Goal: Task Accomplishment & Management: Manage account settings

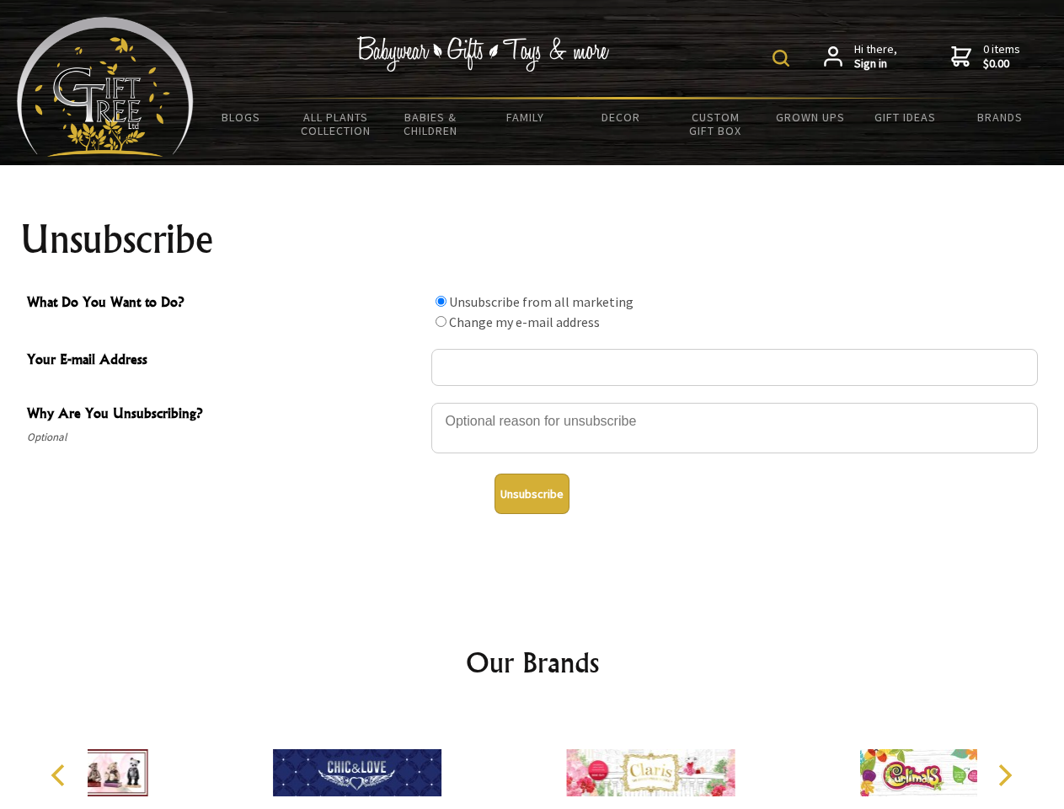
click at [784, 58] on img at bounding box center [781, 58] width 17 height 17
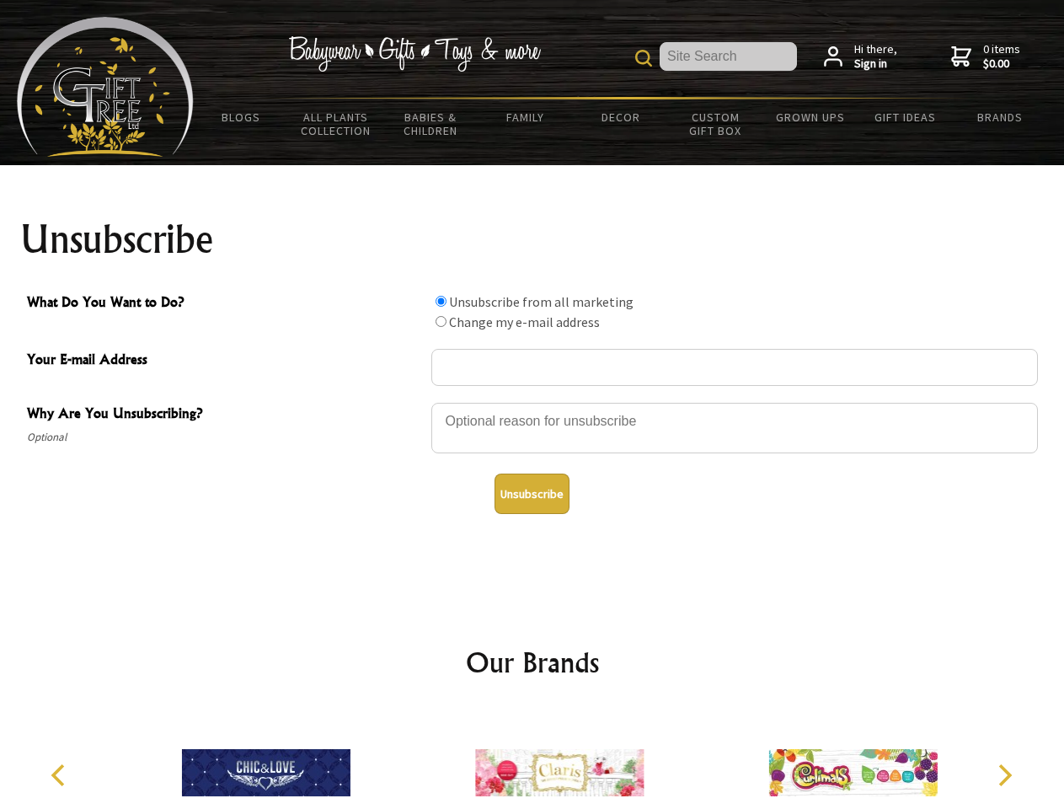
click at [533, 402] on div at bounding box center [735, 430] width 607 height 59
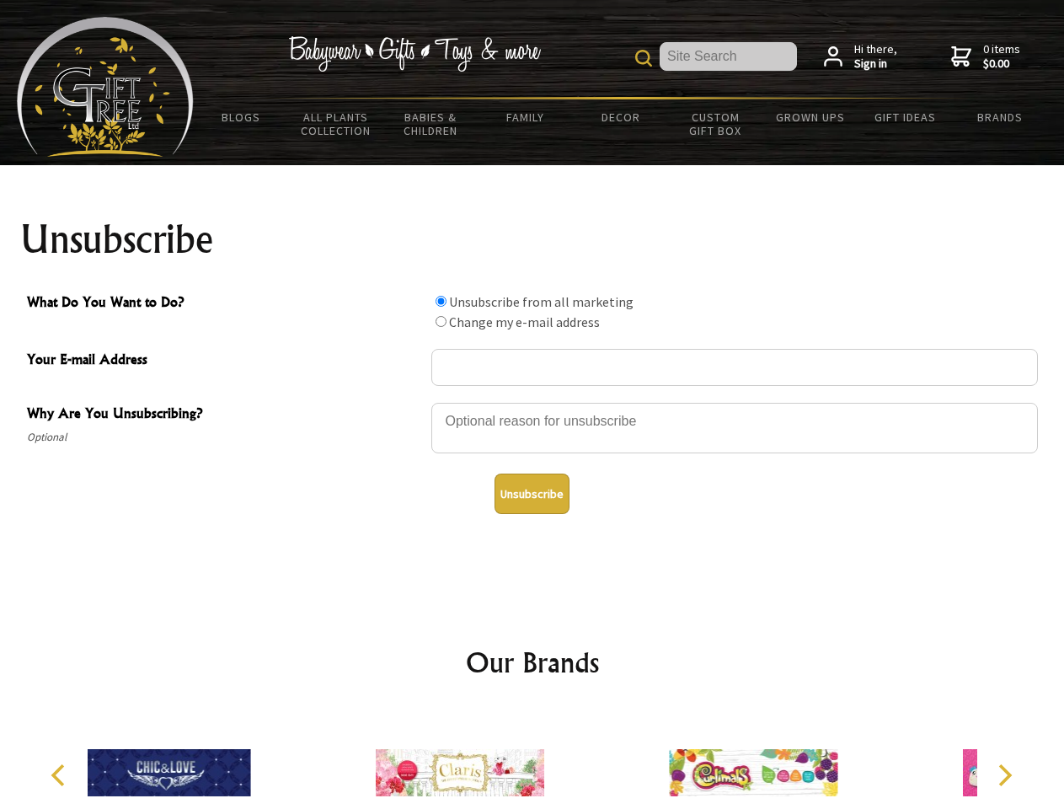
click at [441, 301] on input "What Do You Want to Do?" at bounding box center [441, 301] width 11 height 11
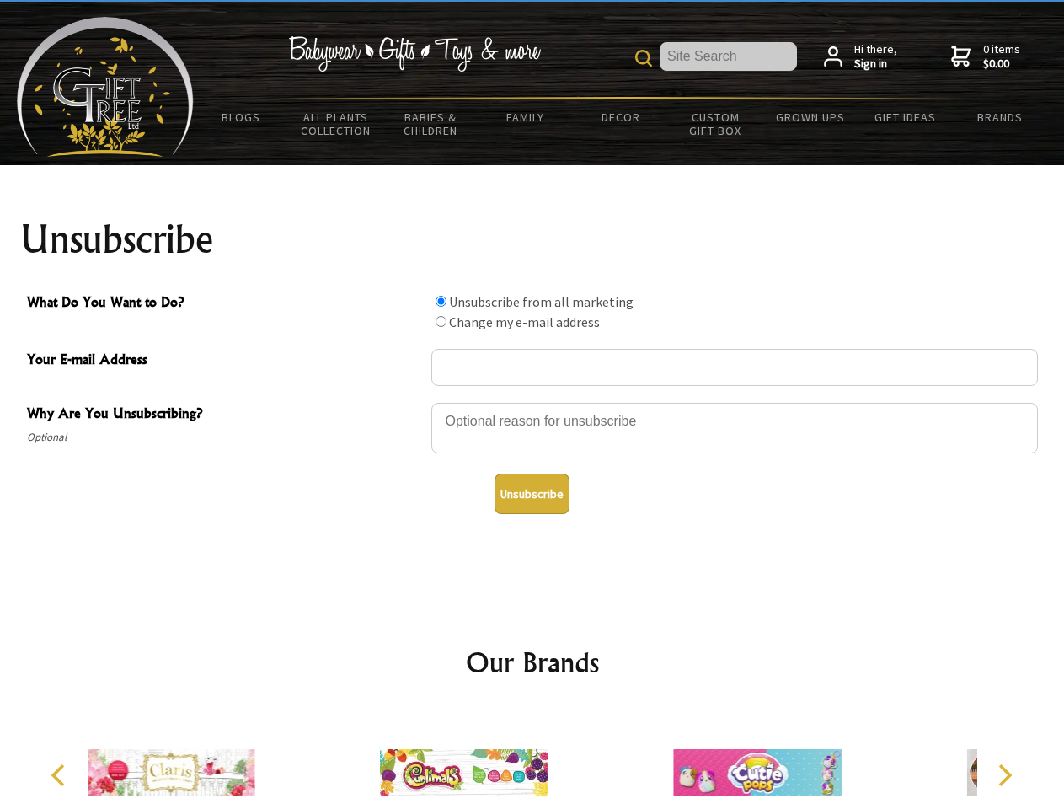
click at [441, 321] on input "What Do You Want to Do?" at bounding box center [441, 321] width 11 height 11
radio input "true"
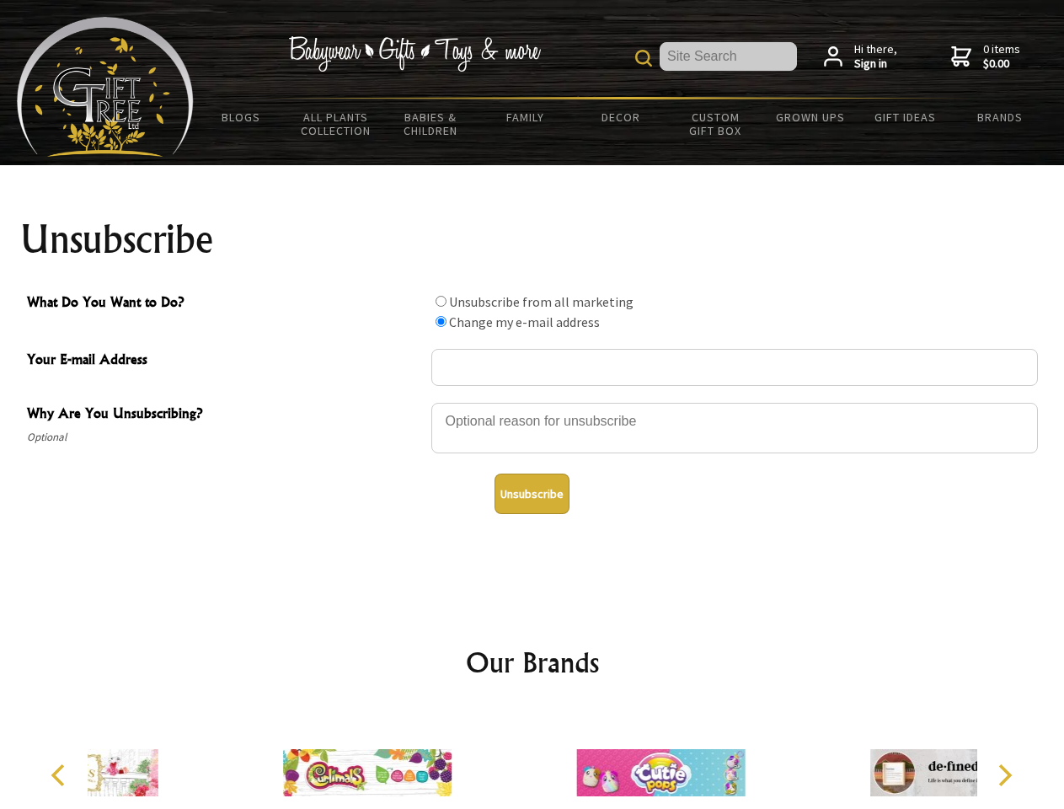
click at [532, 494] on button "Unsubscribe" at bounding box center [532, 494] width 75 height 40
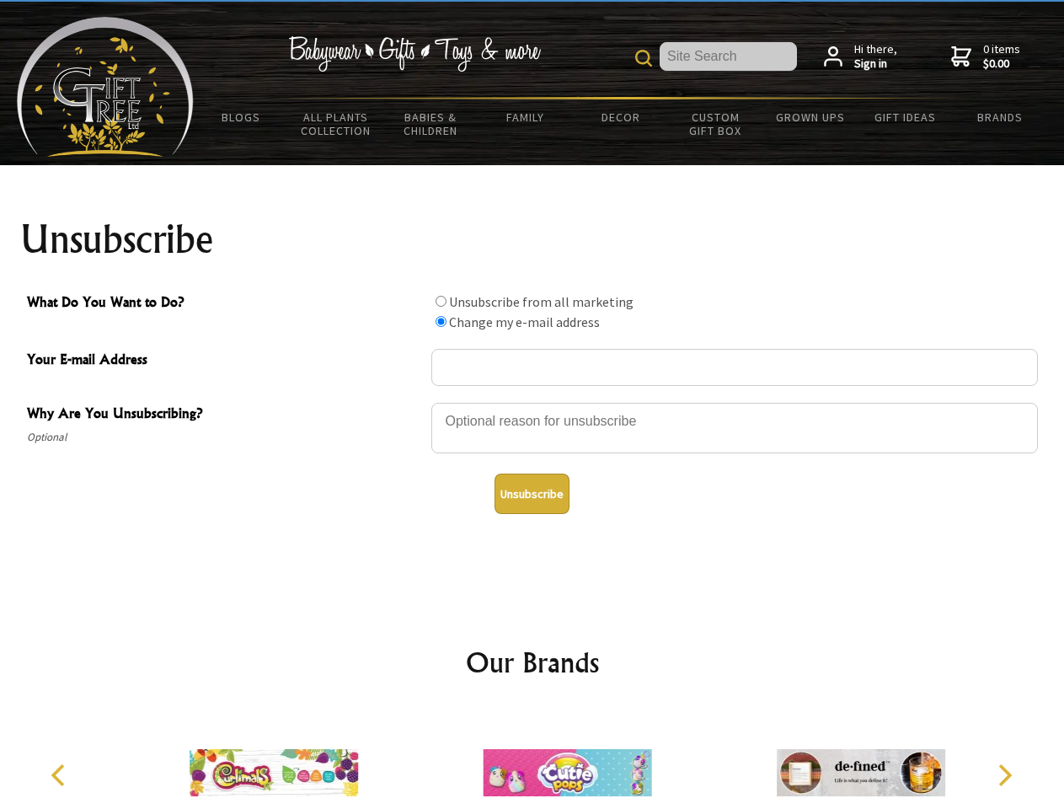
click at [61, 775] on icon "Previous" at bounding box center [60, 775] width 22 height 22
click at [1005, 775] on icon "Next" at bounding box center [1004, 775] width 22 height 22
